Goal: Transaction & Acquisition: Obtain resource

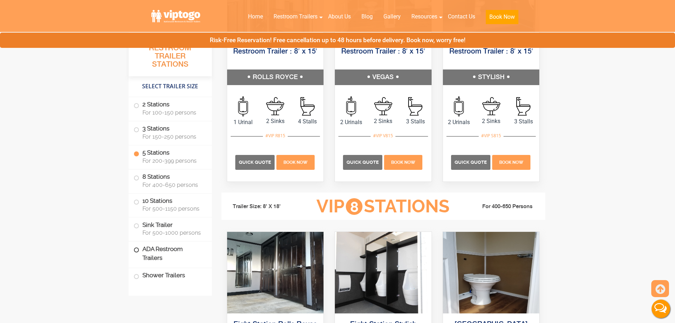
scroll to position [1206, 0]
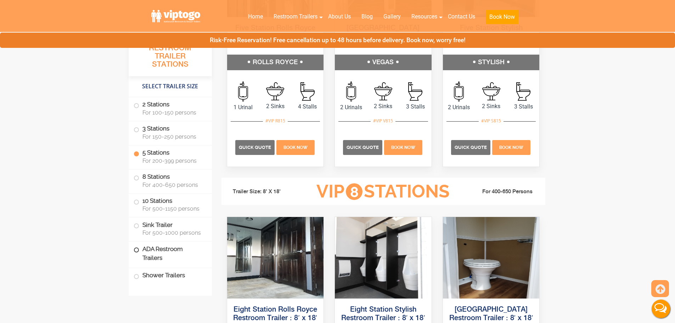
click at [152, 248] on label "ADA Restroom Trailers" at bounding box center [170, 253] width 73 height 24
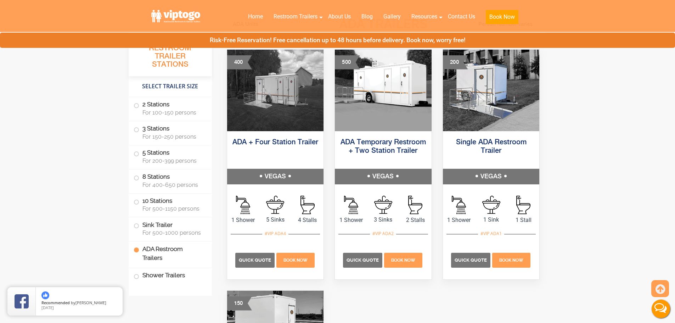
scroll to position [2244, 0]
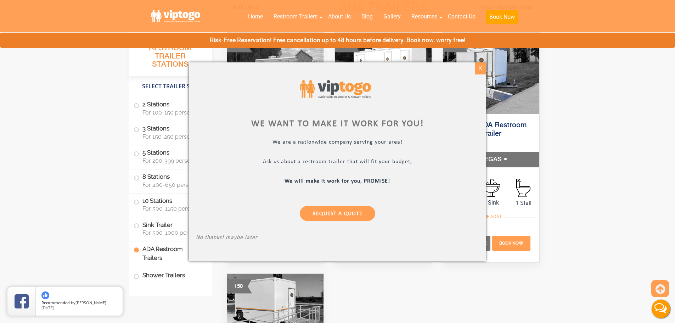
click at [483, 68] on div "X" at bounding box center [480, 68] width 11 height 12
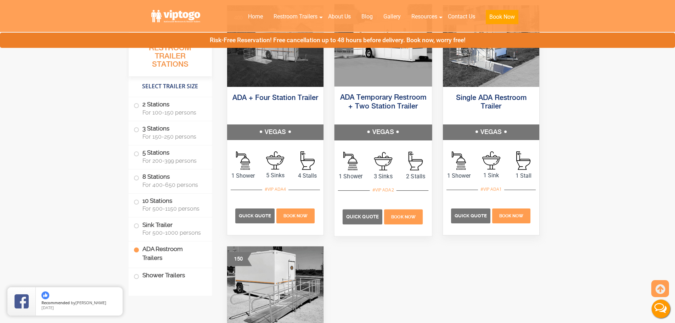
scroll to position [2280, 0]
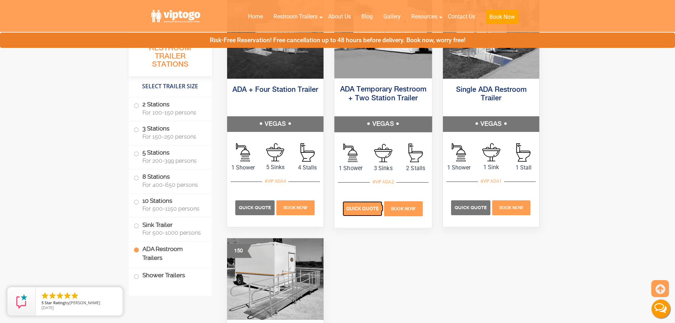
click at [368, 208] on span "Quick Quote" at bounding box center [362, 208] width 33 height 5
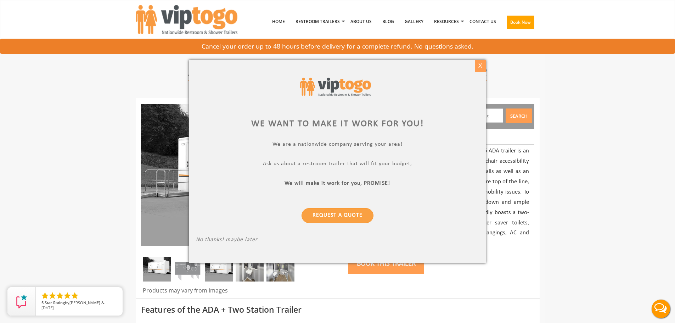
click at [479, 63] on div "X" at bounding box center [480, 66] width 11 height 12
